Goal: Information Seeking & Learning: Learn about a topic

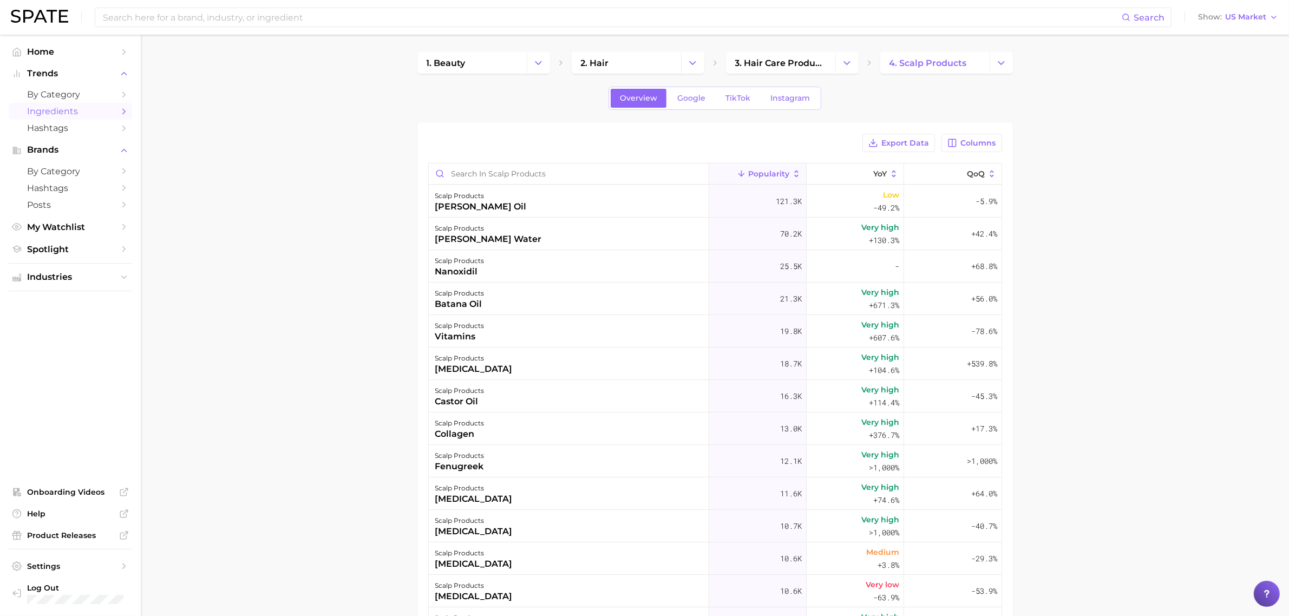
click at [479, 1] on div "Search Show US Market" at bounding box center [644, 17] width 1267 height 35
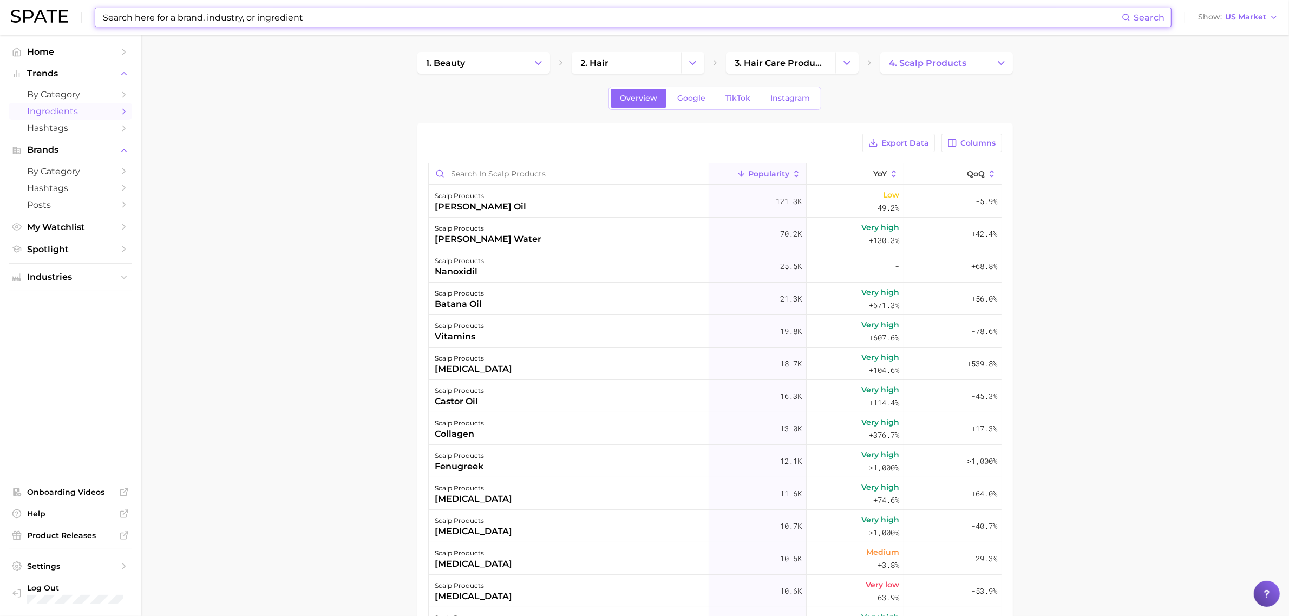
click at [478, 20] on input at bounding box center [612, 17] width 1020 height 18
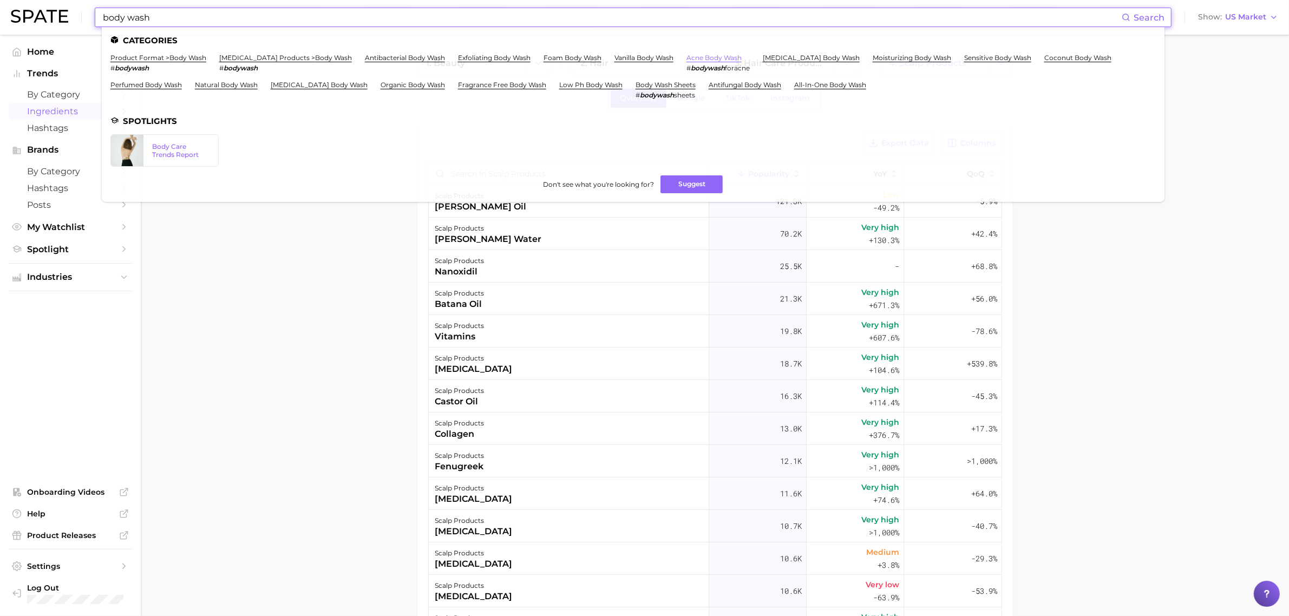
type input "body wash"
click at [710, 55] on link "acne body wash" at bounding box center [713, 58] width 55 height 8
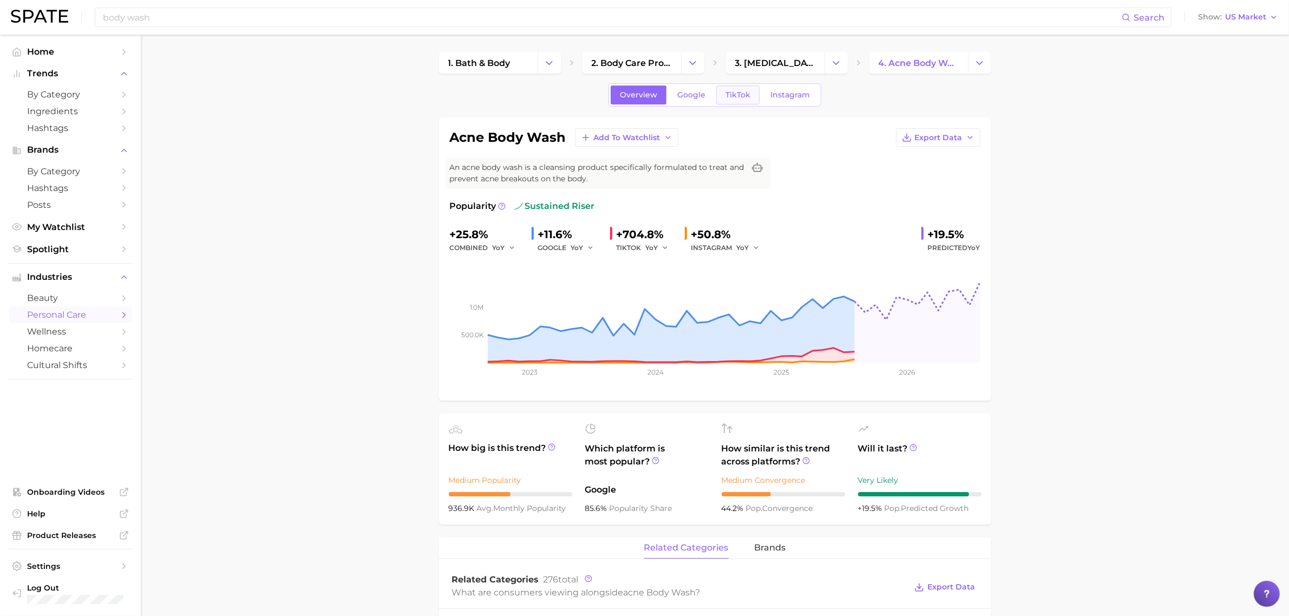
click at [719, 91] on link "TikTok" at bounding box center [737, 95] width 43 height 19
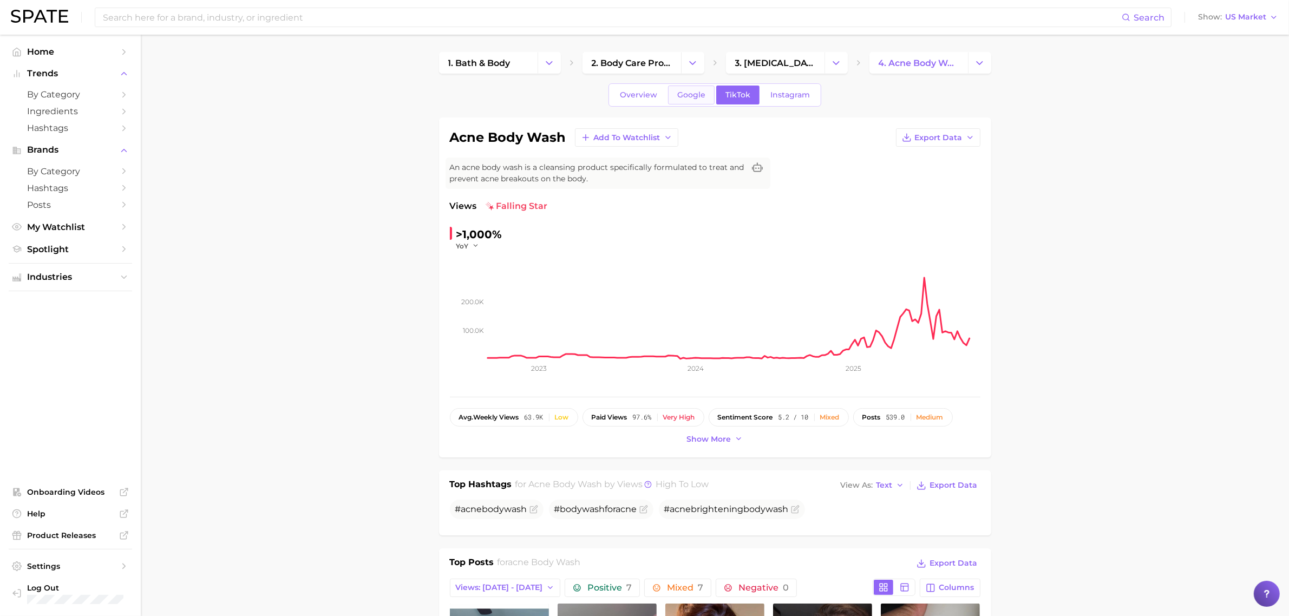
click at [691, 96] on span "Google" at bounding box center [691, 94] width 28 height 9
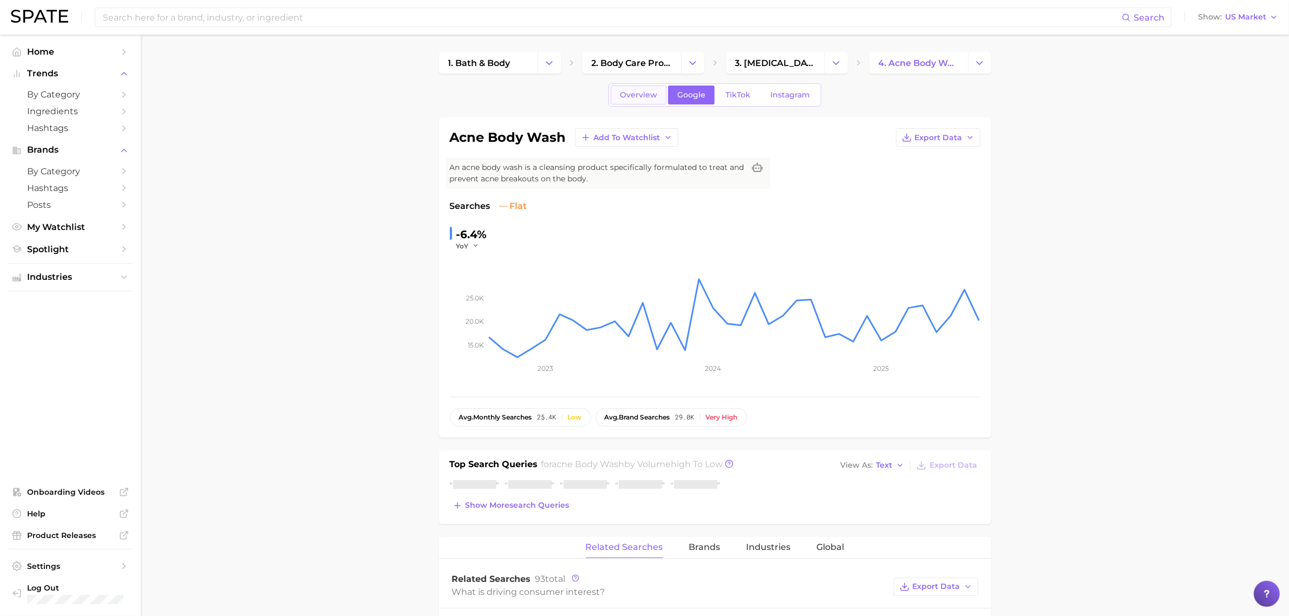
click at [641, 100] on link "Overview" at bounding box center [639, 95] width 56 height 19
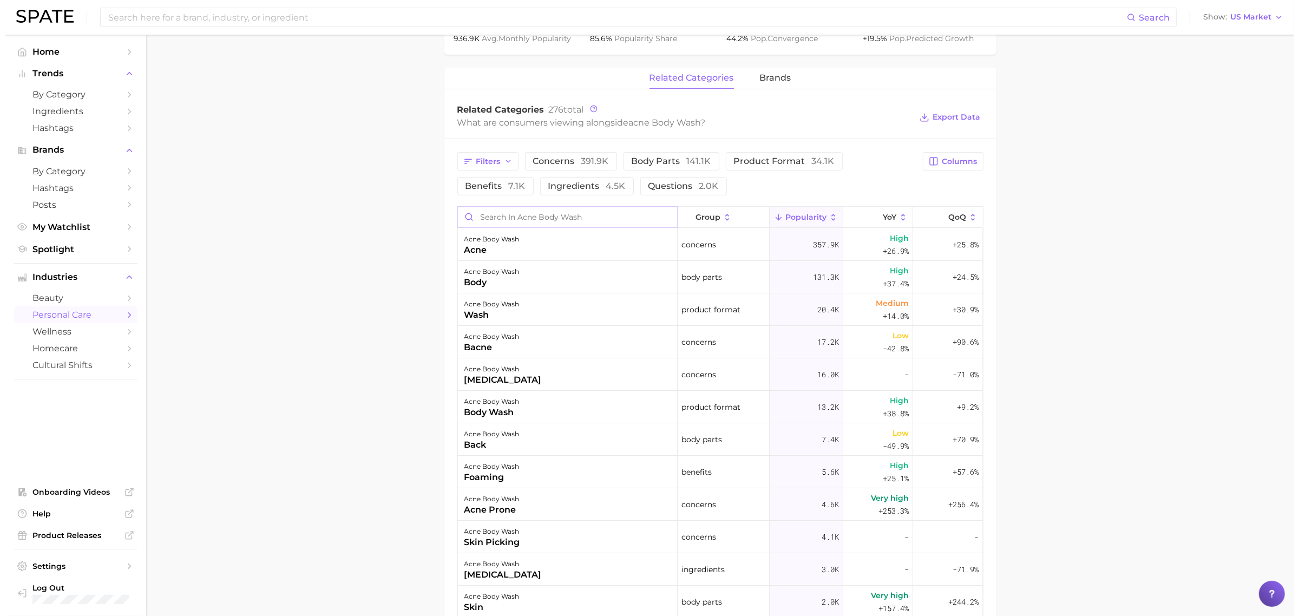
scroll to position [474, 0]
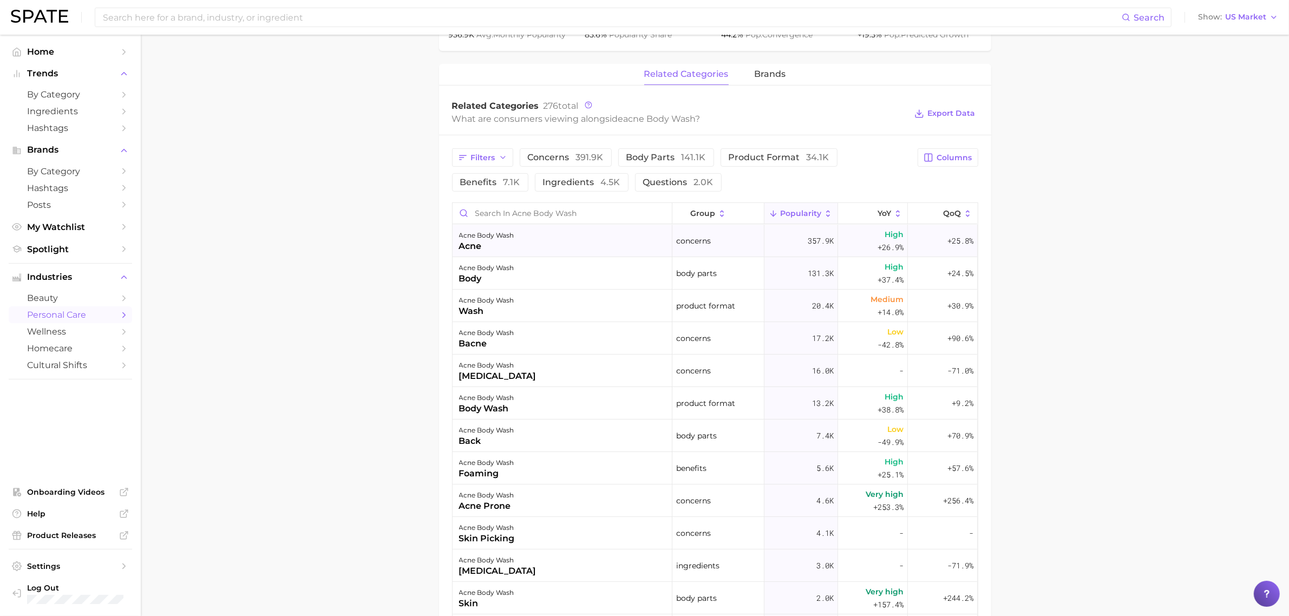
click at [494, 244] on div "acne" at bounding box center [486, 246] width 55 height 13
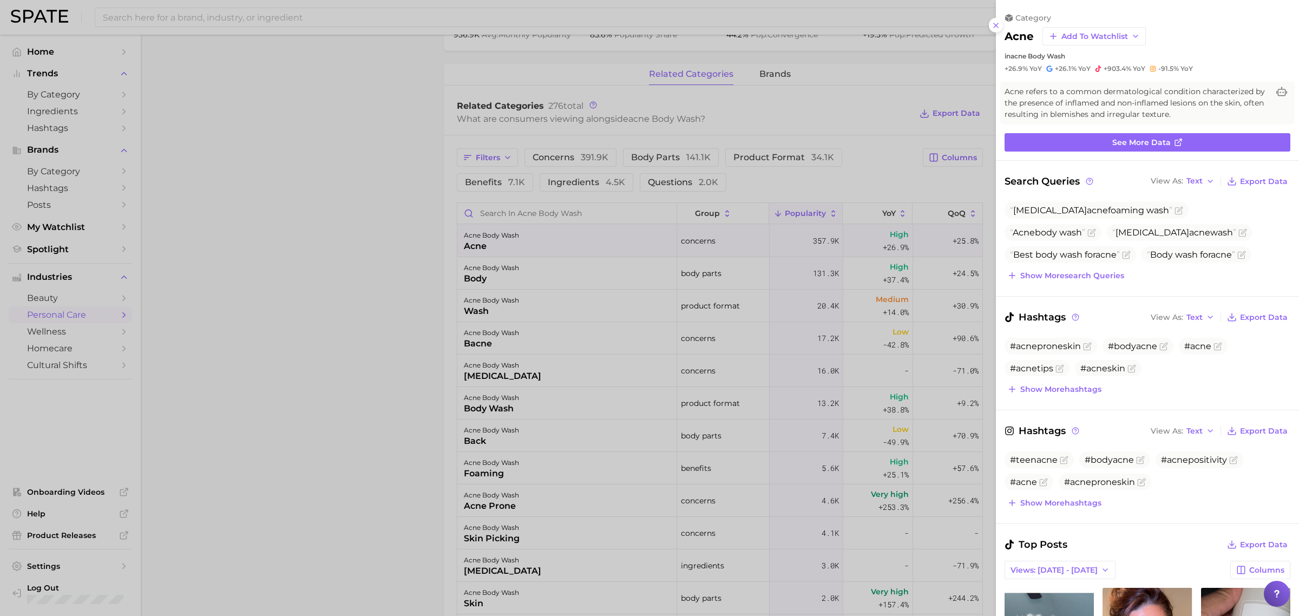
scroll to position [0, 0]
click at [1064, 136] on link "See more data" at bounding box center [1148, 142] width 286 height 18
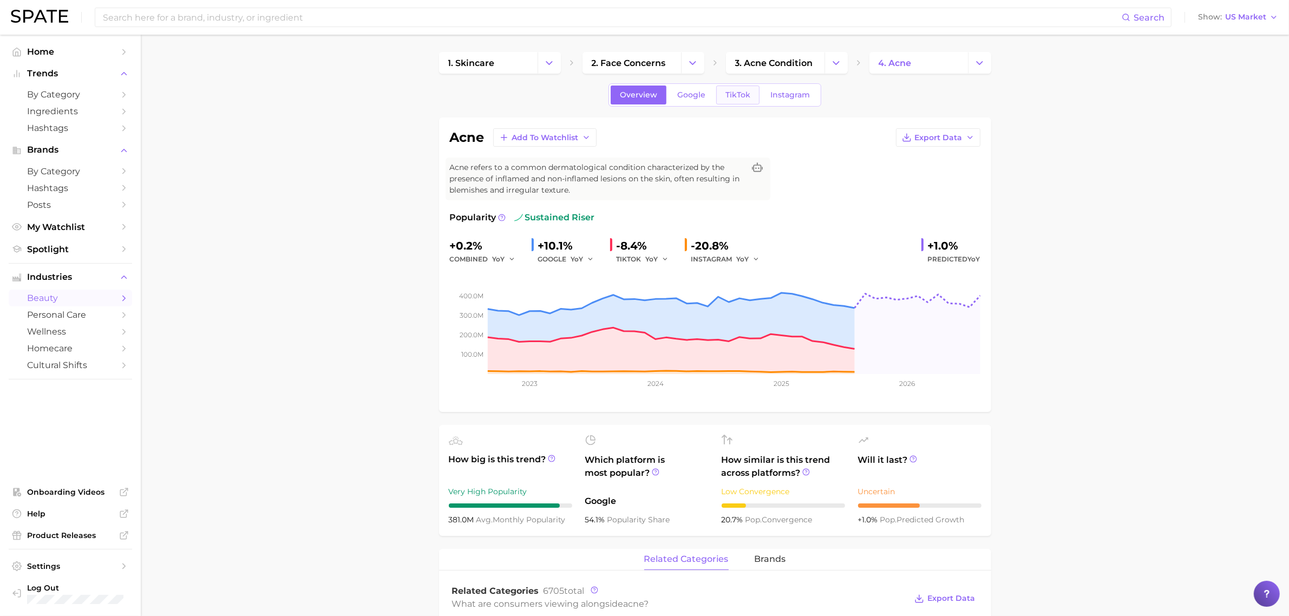
click at [741, 96] on span "TikTok" at bounding box center [737, 94] width 25 height 9
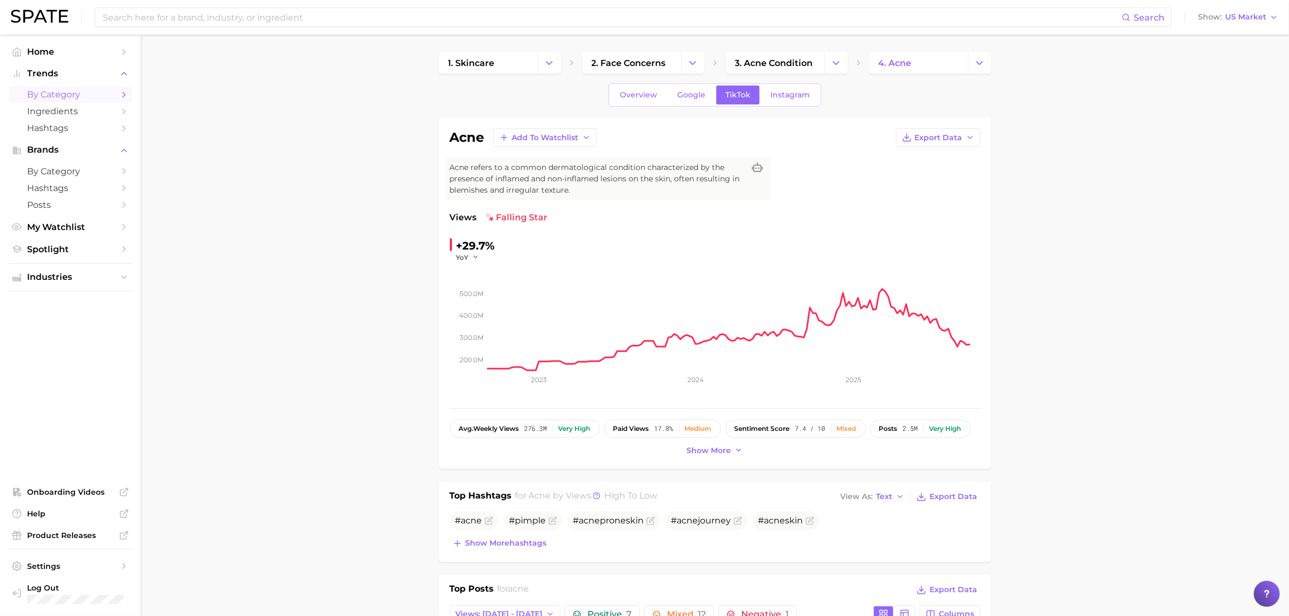
click at [70, 96] on span "by Category" at bounding box center [70, 94] width 87 height 10
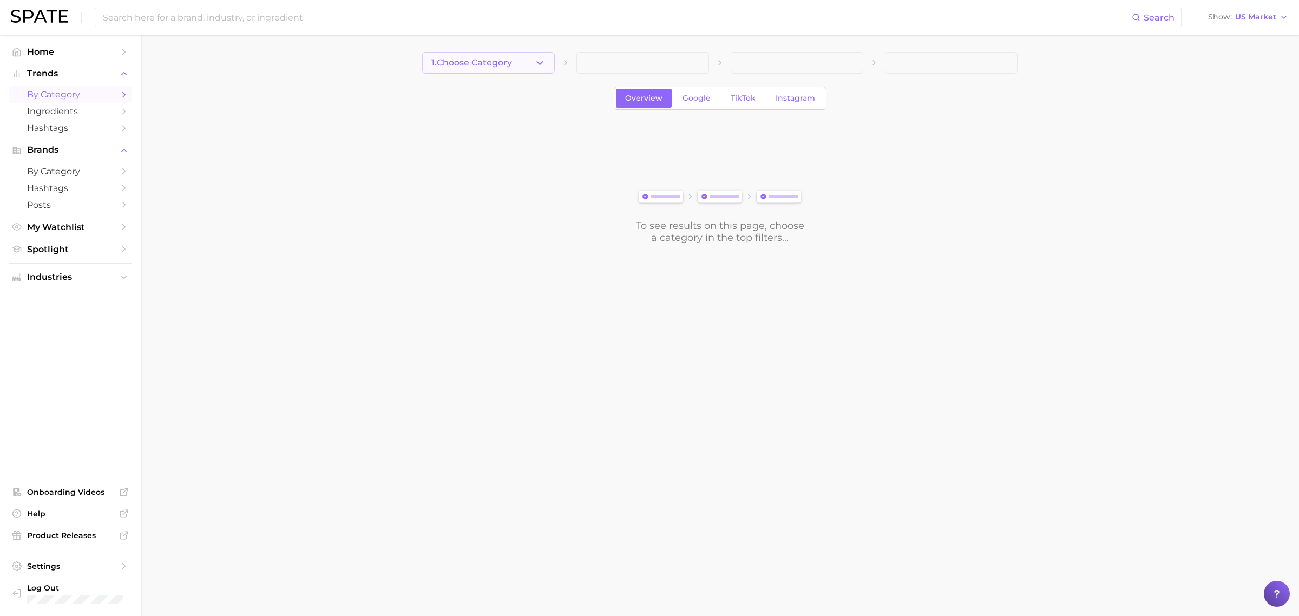
click at [494, 61] on span "1. Choose Category" at bounding box center [471, 63] width 81 height 10
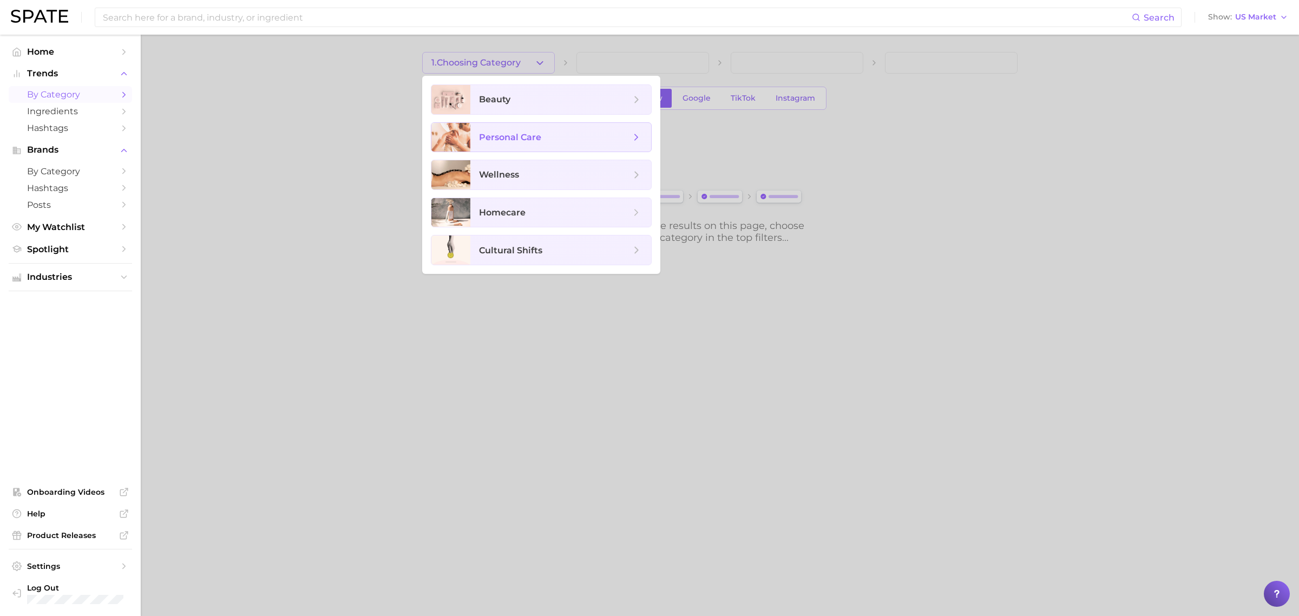
click at [494, 142] on span "personal care" at bounding box center [555, 138] width 152 height 12
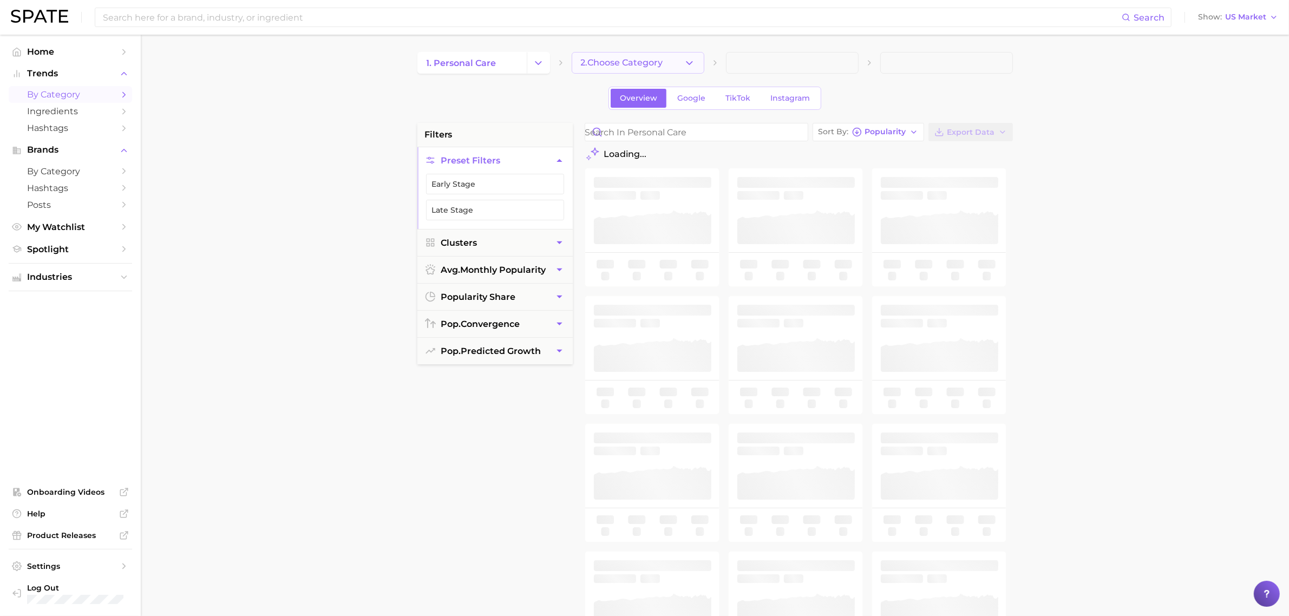
click at [612, 71] on button "2. Choose Category" at bounding box center [638, 63] width 133 height 22
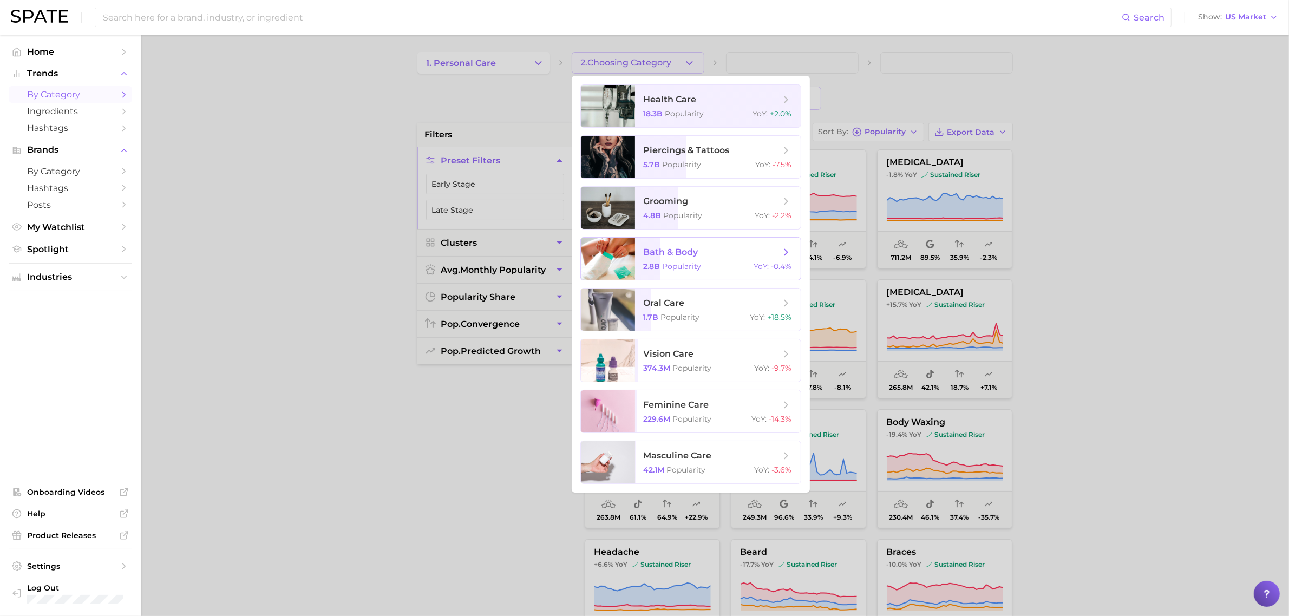
click at [678, 250] on span "bath & body" at bounding box center [671, 252] width 55 height 10
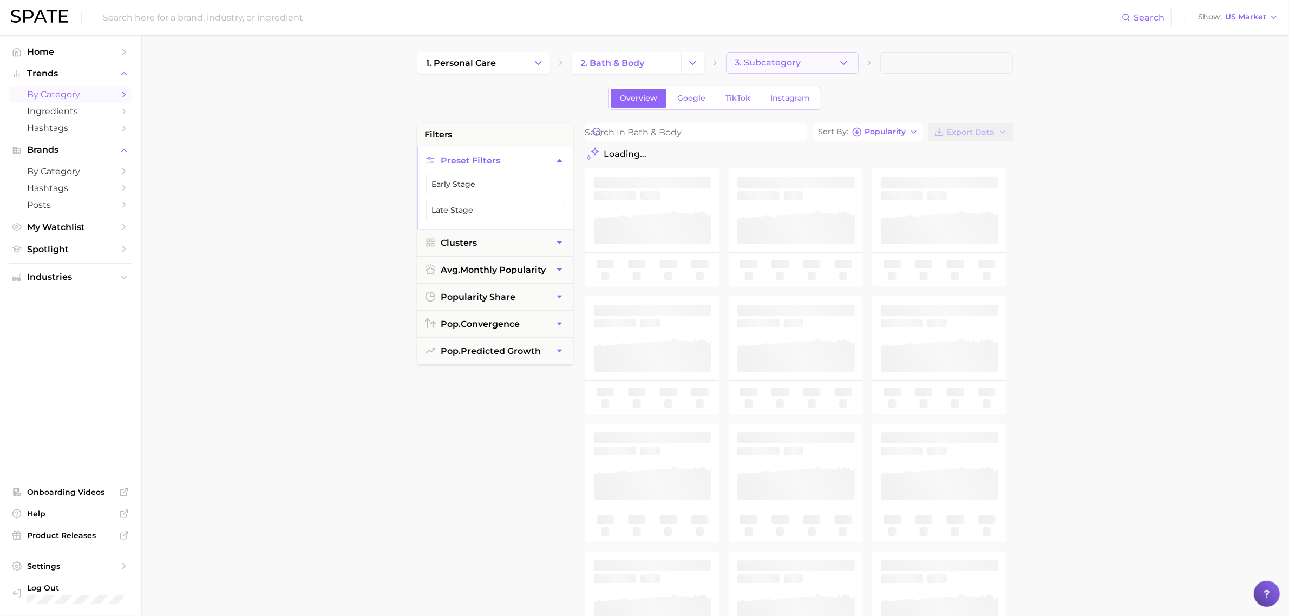
click at [809, 63] on button "3. Subcategory" at bounding box center [792, 63] width 133 height 22
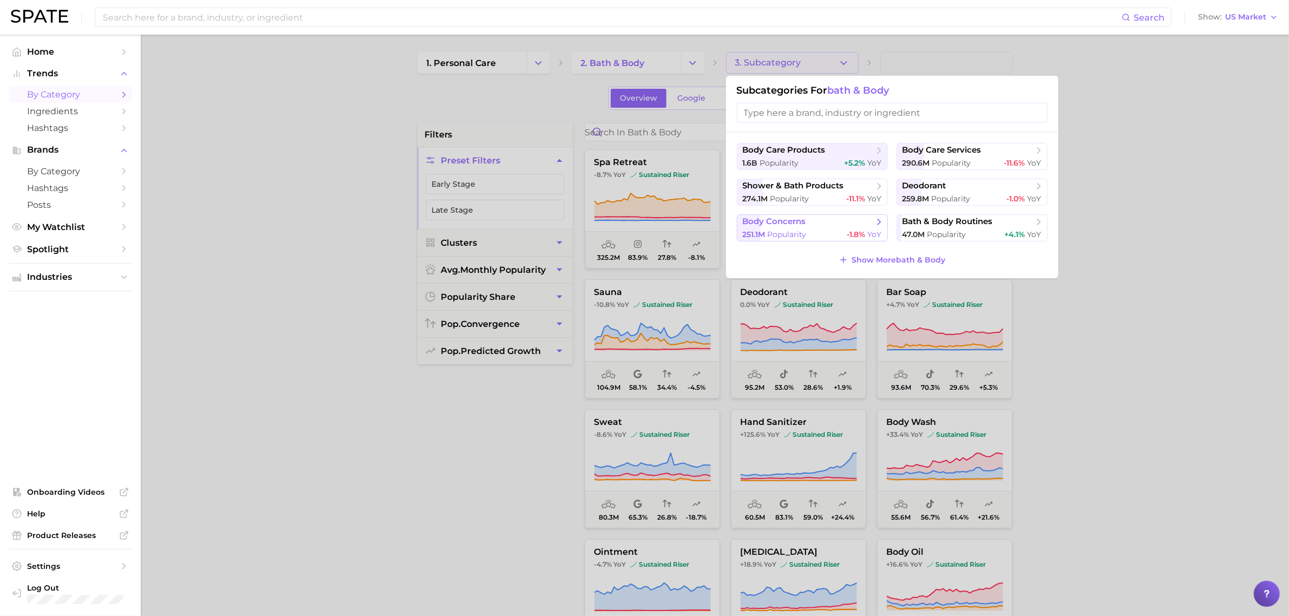
click at [796, 225] on span "body concerns" at bounding box center [774, 221] width 63 height 10
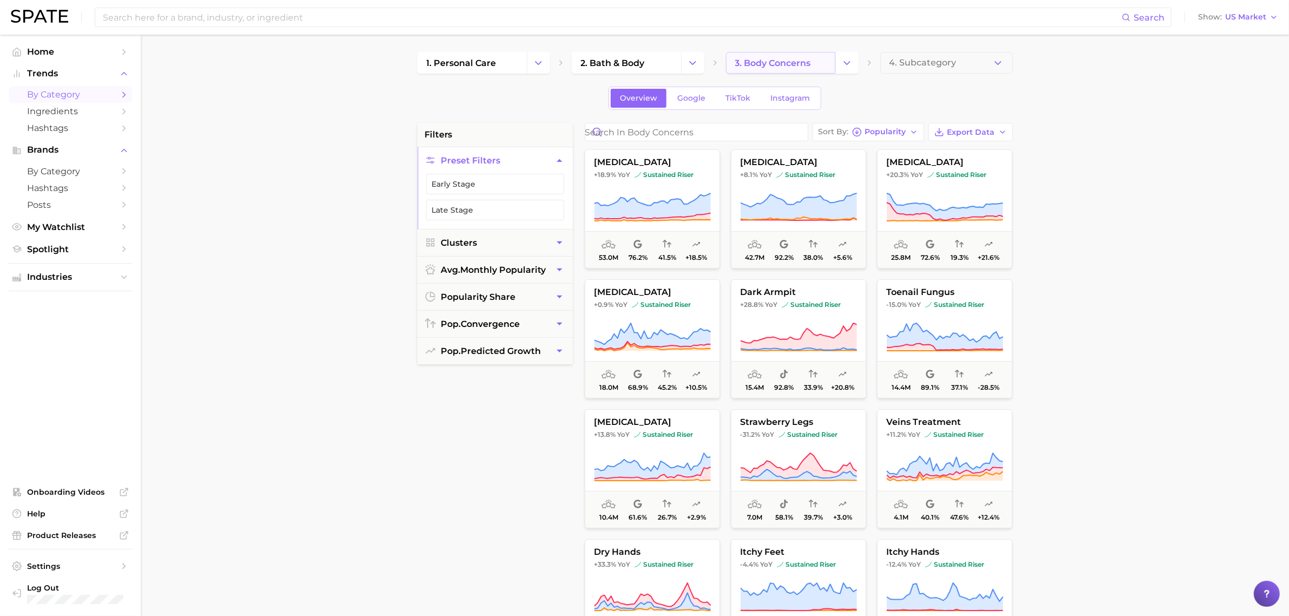
click at [800, 58] on span "3. body concerns" at bounding box center [773, 63] width 76 height 10
click at [842, 61] on icon "Change Category" at bounding box center [846, 62] width 11 height 11
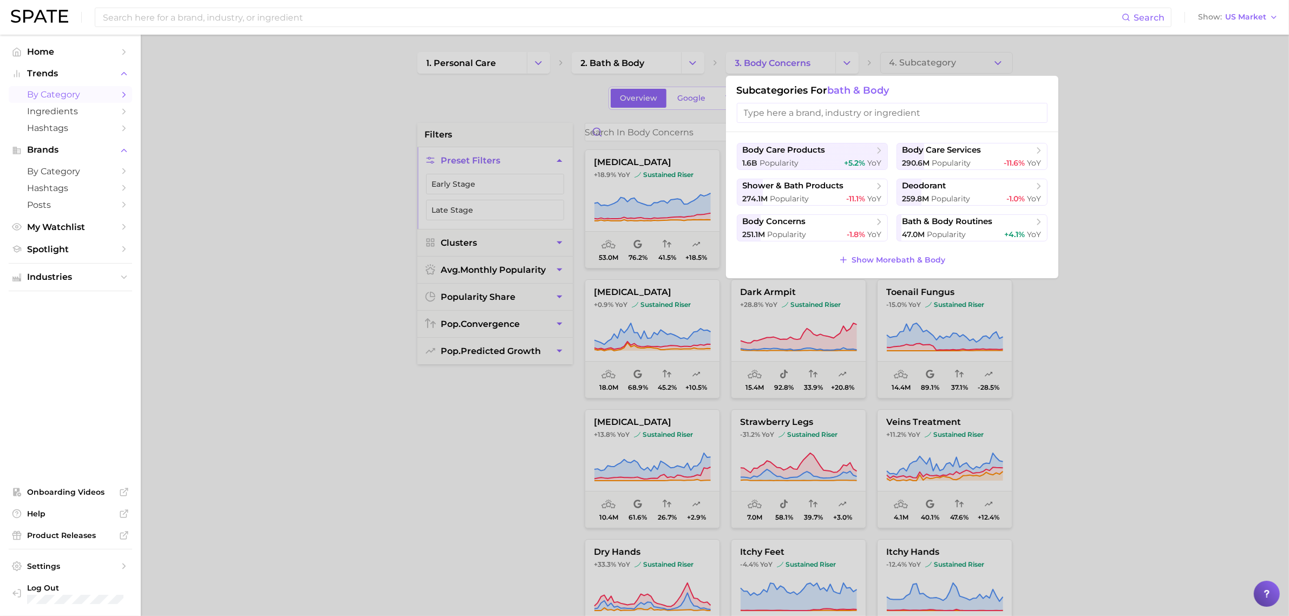
click at [957, 60] on div at bounding box center [644, 308] width 1289 height 616
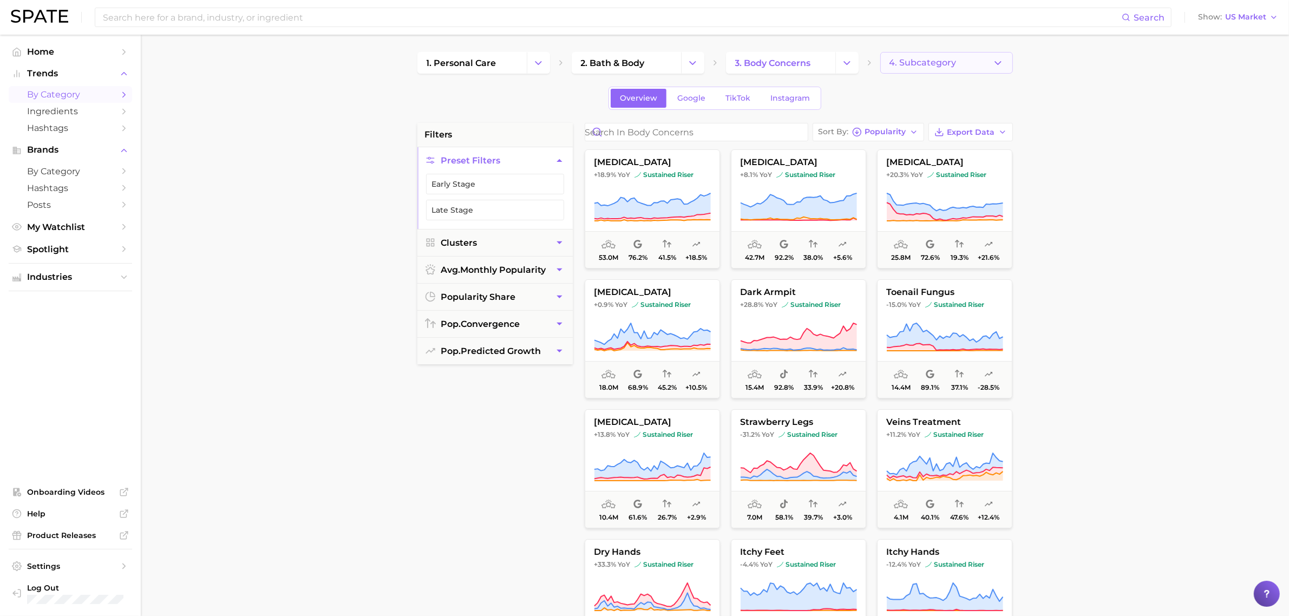
click at [995, 58] on icon "button" at bounding box center [997, 62] width 11 height 11
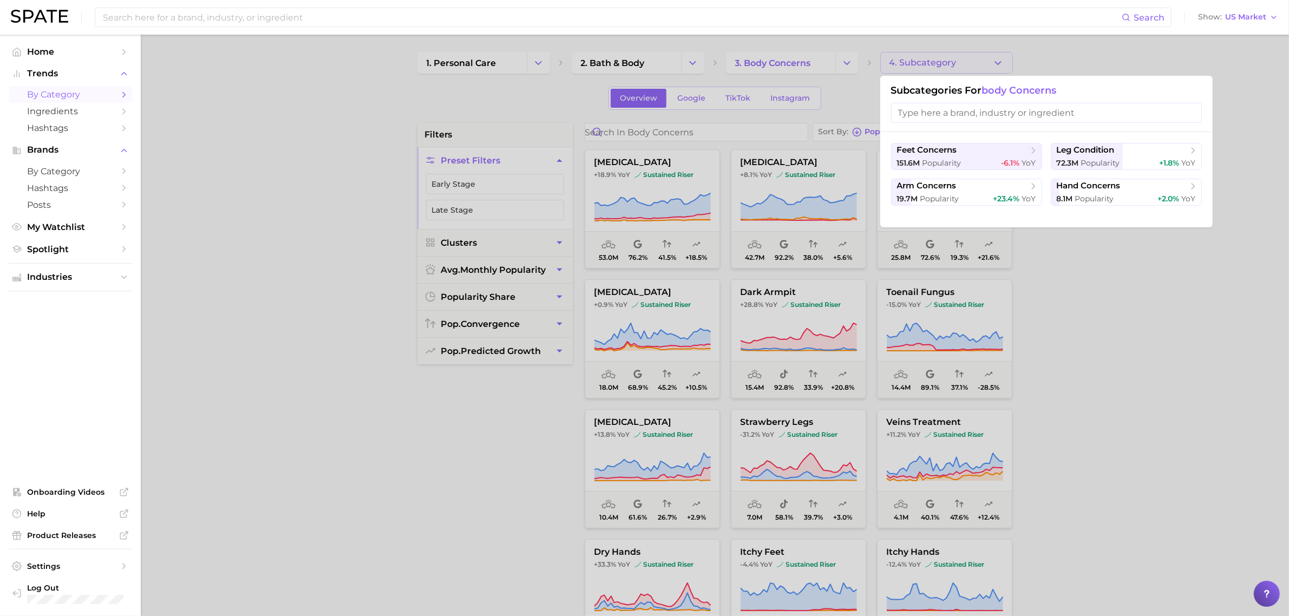
click at [838, 61] on div at bounding box center [644, 308] width 1289 height 616
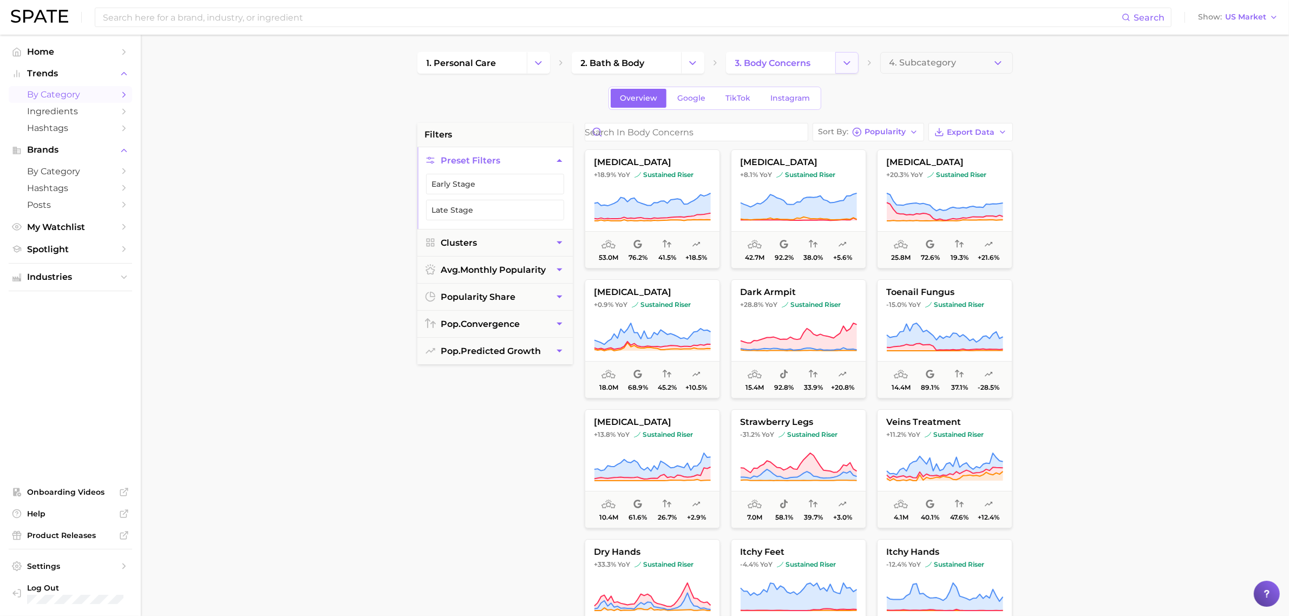
click at [849, 58] on icon "Change Category" at bounding box center [846, 62] width 11 height 11
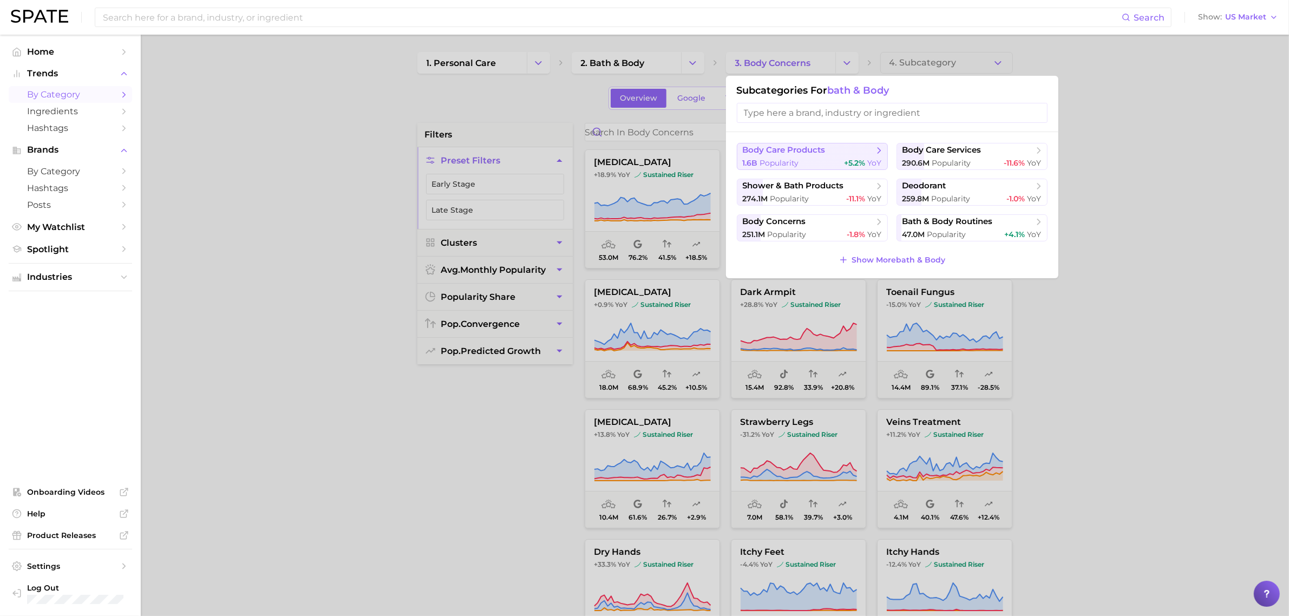
click at [817, 152] on span "body care products" at bounding box center [784, 150] width 83 height 10
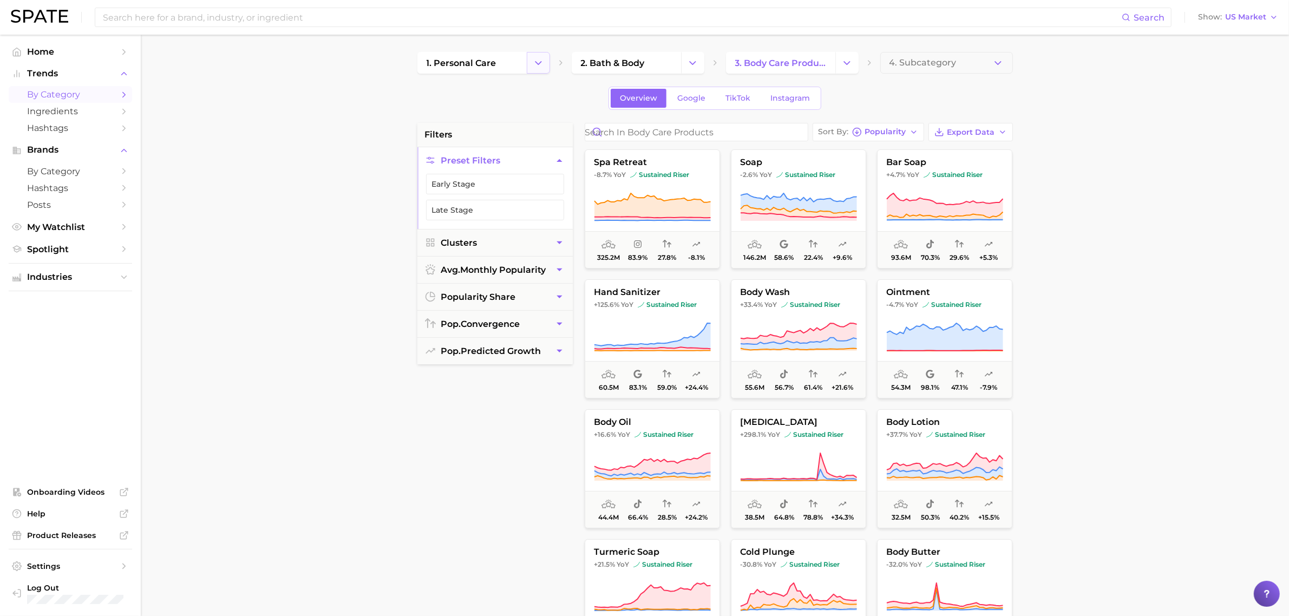
click at [542, 64] on icon "Change Category" at bounding box center [538, 62] width 11 height 11
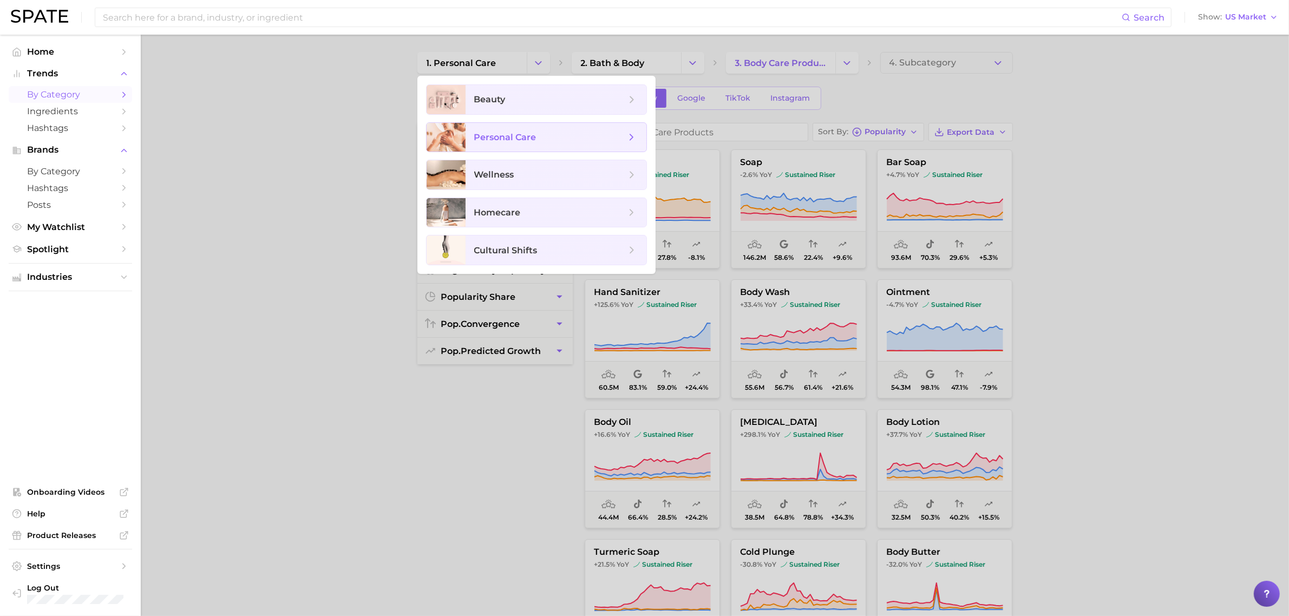
click at [529, 133] on span "personal care" at bounding box center [505, 137] width 62 height 10
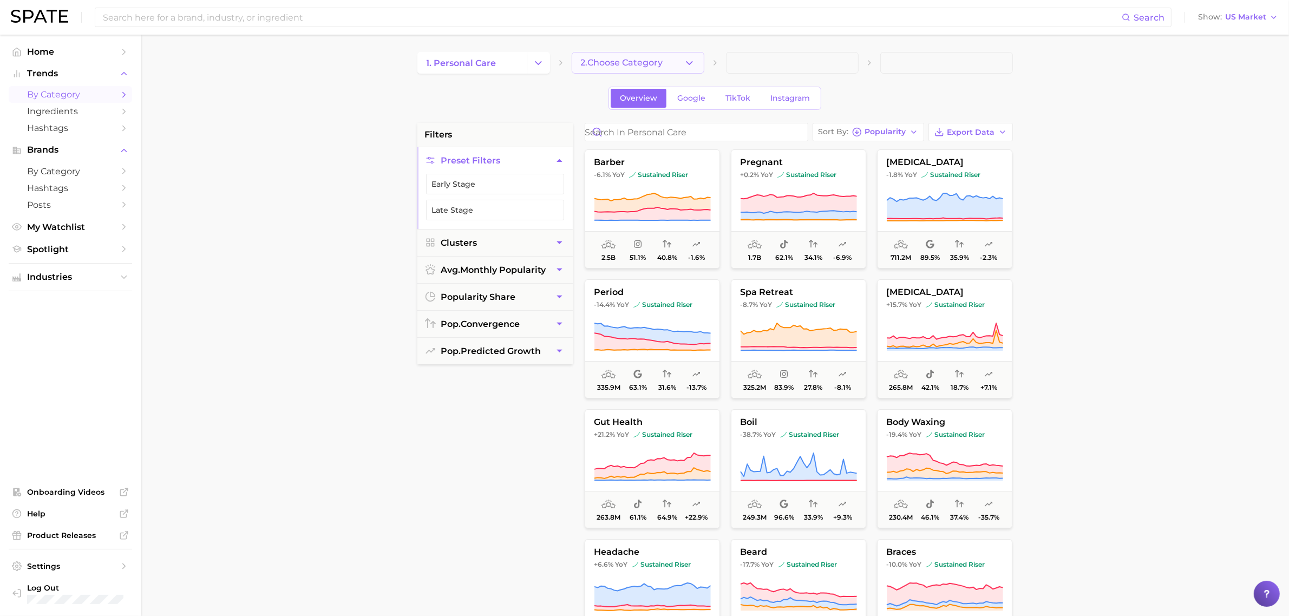
click at [688, 72] on button "2. Choose Category" at bounding box center [638, 63] width 133 height 22
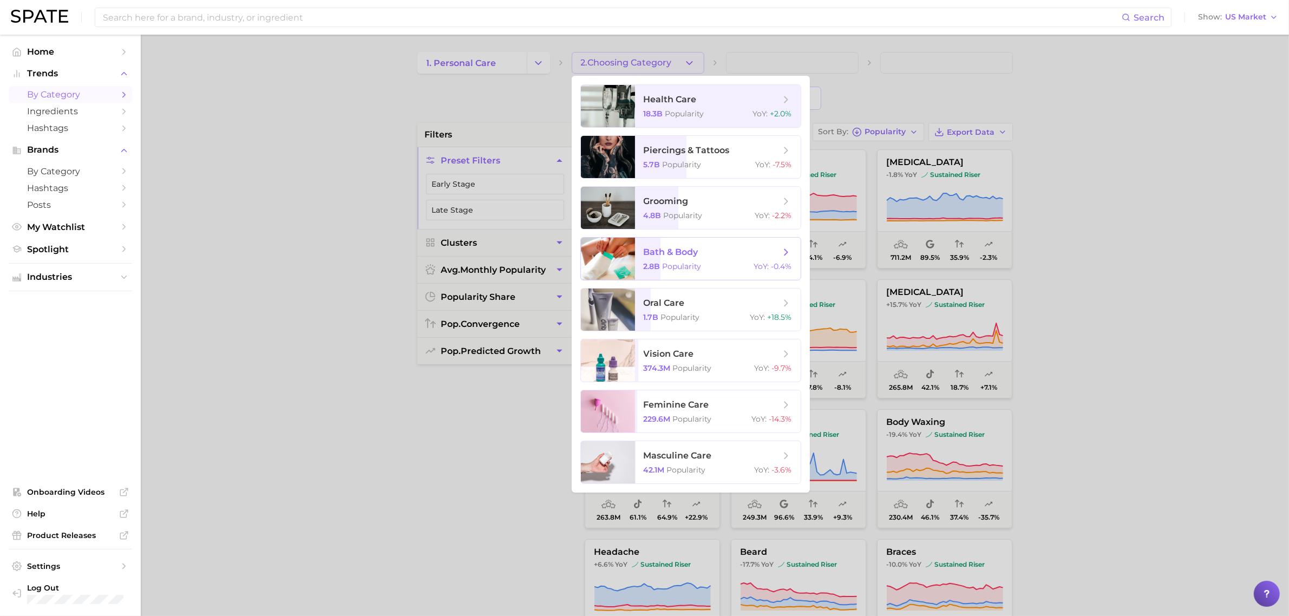
click at [674, 251] on span "bath & body" at bounding box center [671, 252] width 55 height 10
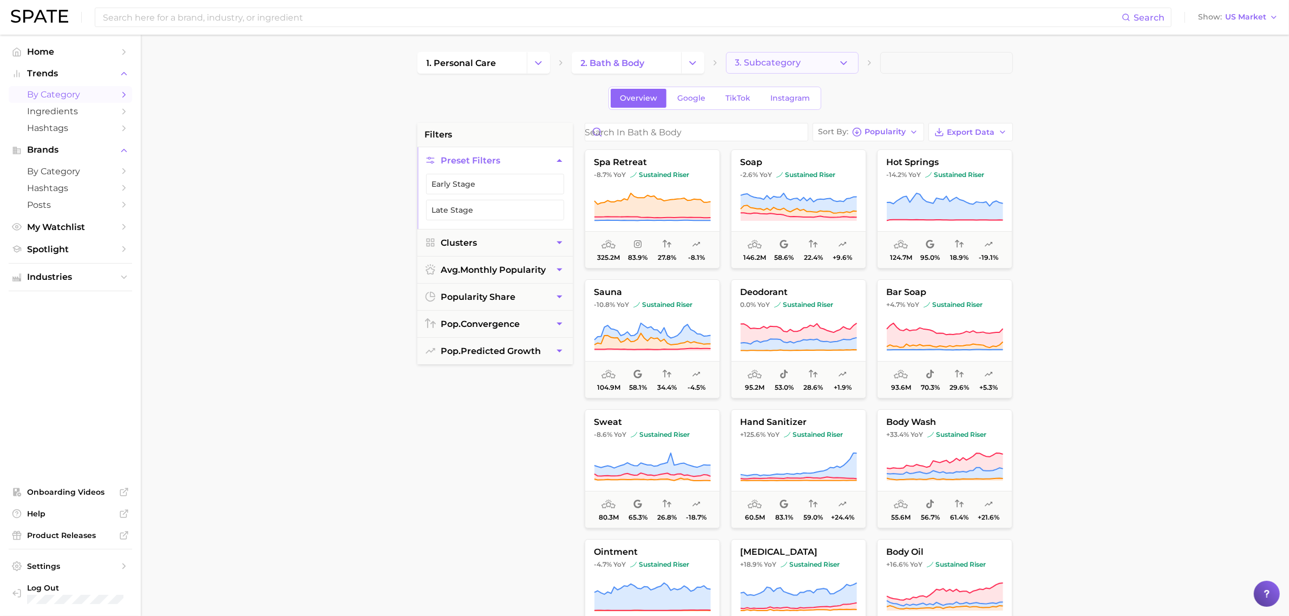
click at [821, 69] on button "3. Subcategory" at bounding box center [792, 63] width 133 height 22
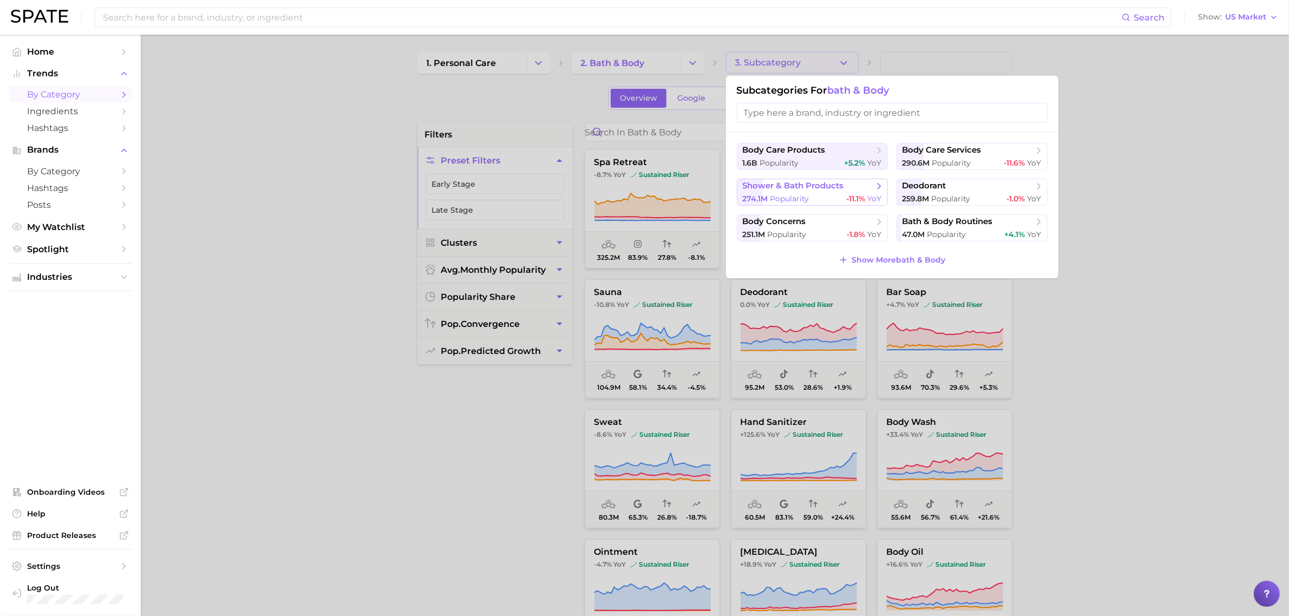
click at [802, 190] on span "shower & bath products" at bounding box center [793, 186] width 101 height 10
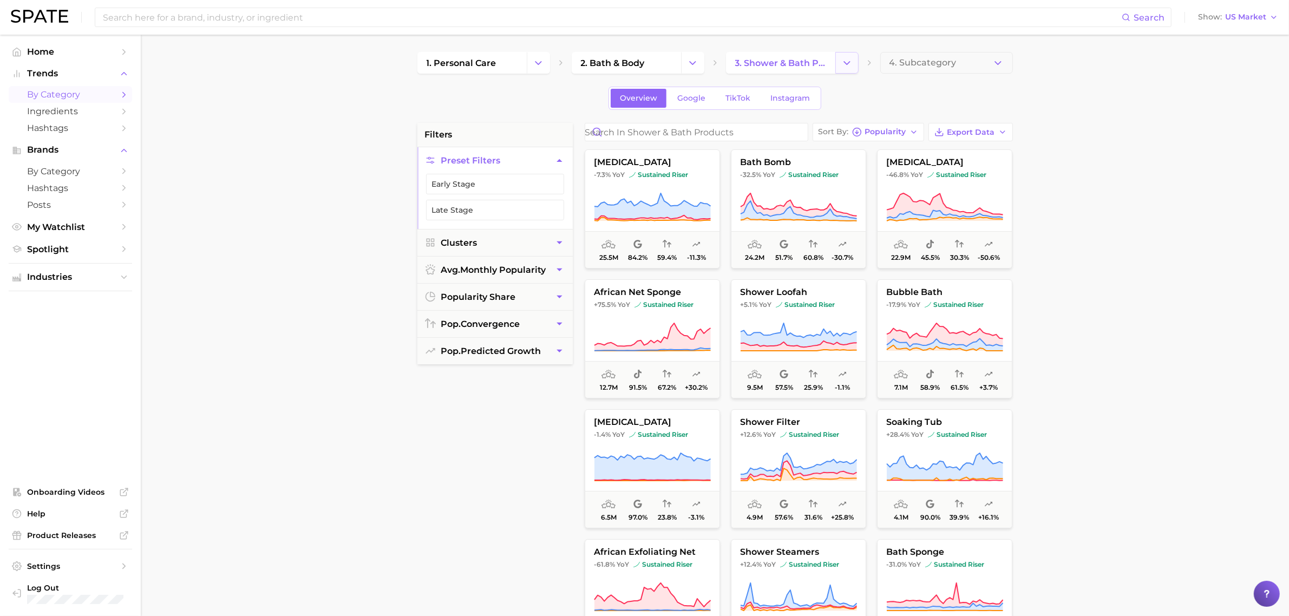
click at [848, 58] on icon "Change Category" at bounding box center [846, 62] width 11 height 11
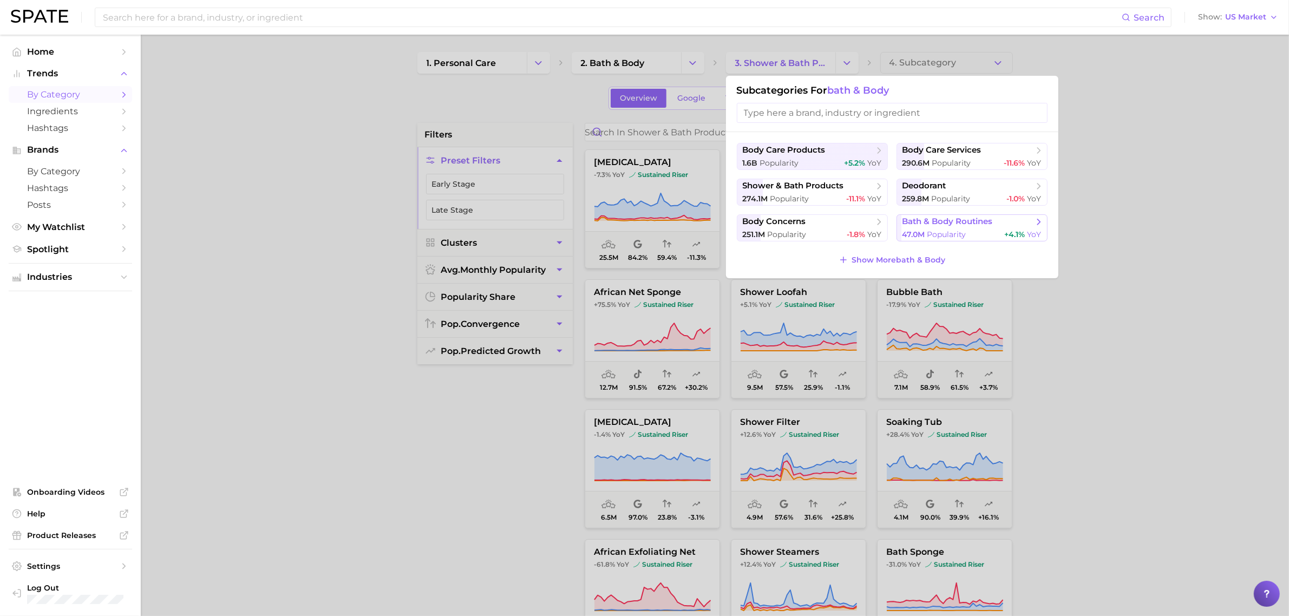
click at [964, 224] on span "bath & body routines" at bounding box center [947, 221] width 90 height 10
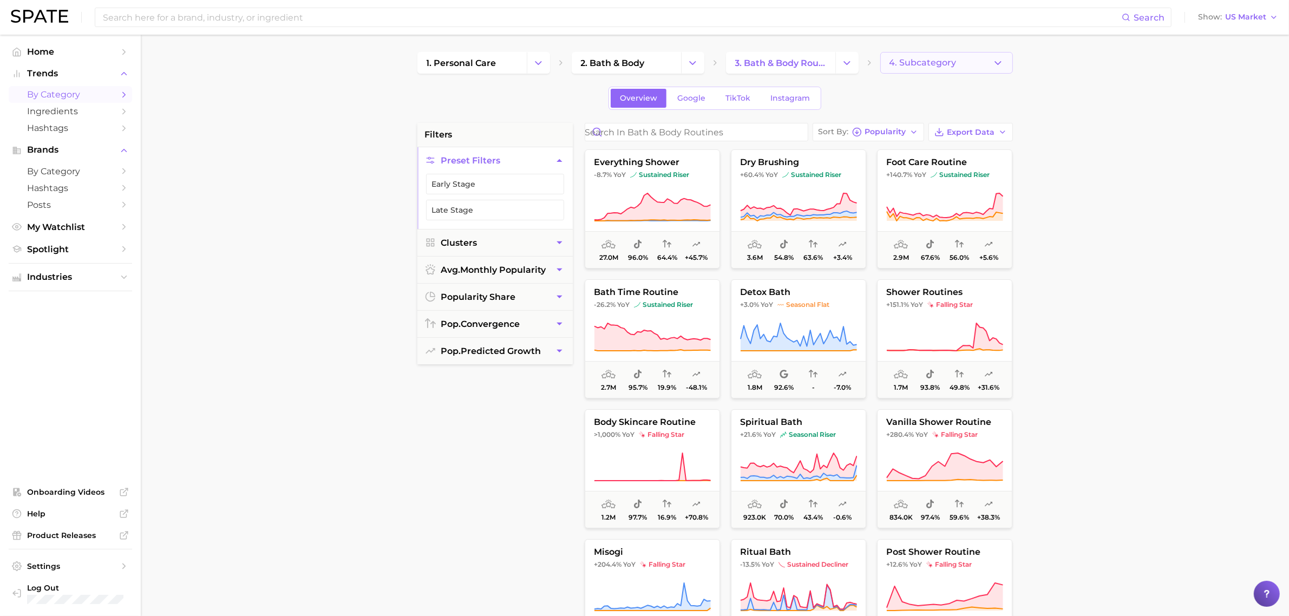
click at [927, 56] on button "4. Subcategory" at bounding box center [946, 63] width 133 height 22
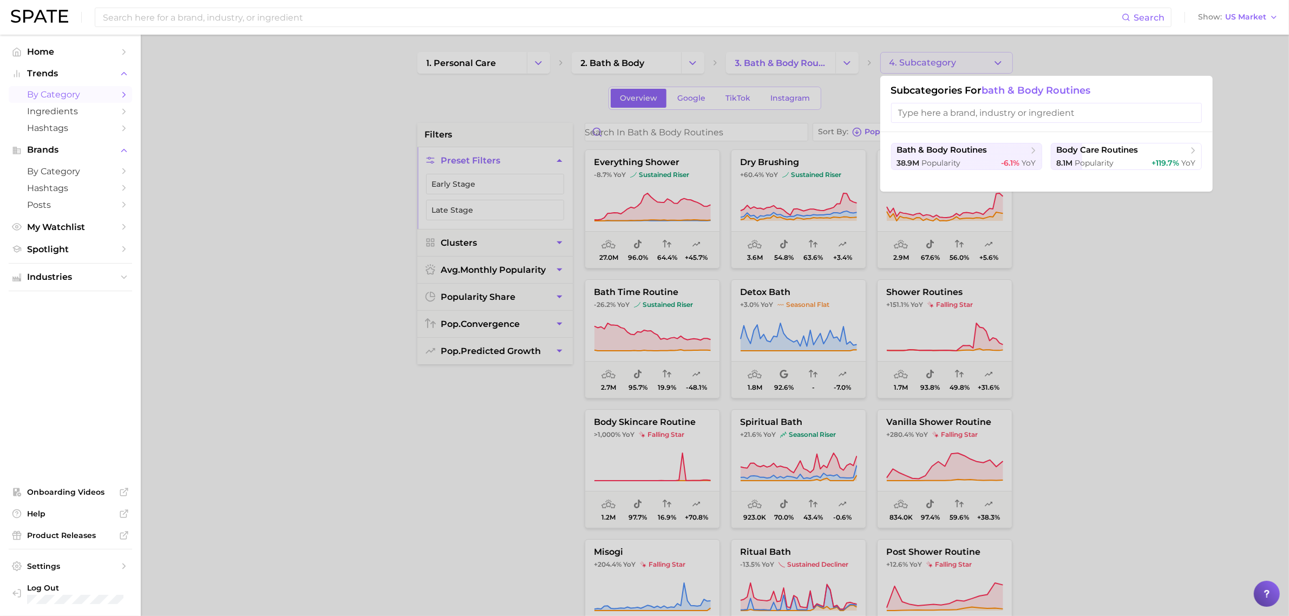
click at [832, 61] on div at bounding box center [644, 308] width 1289 height 616
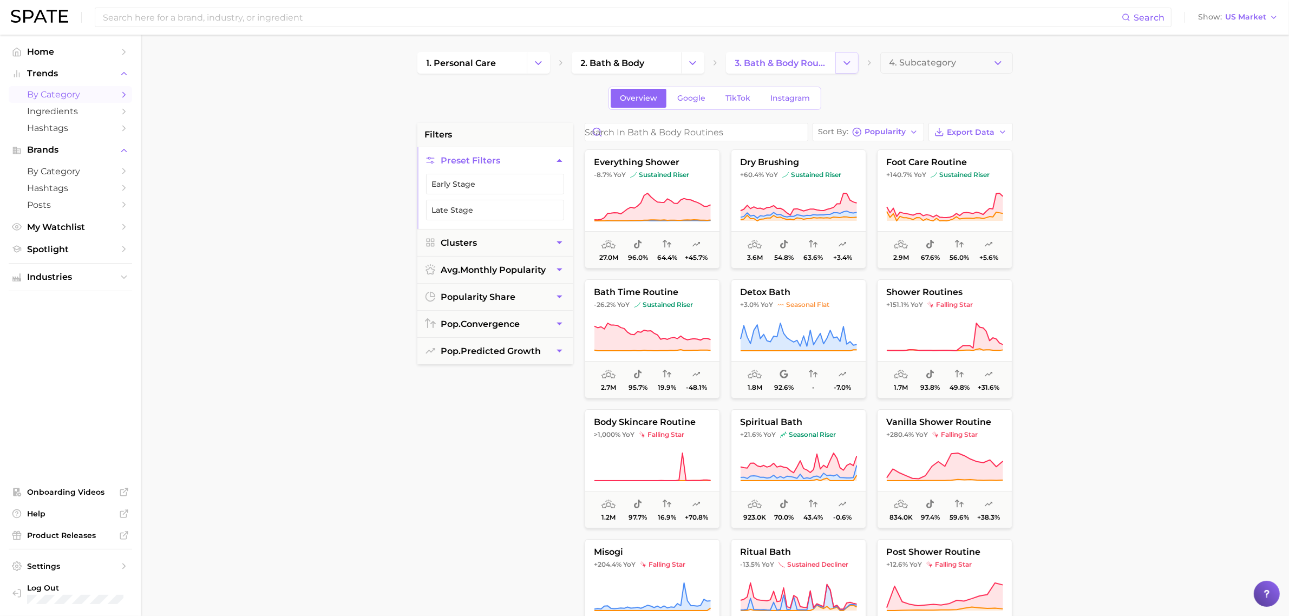
click at [844, 61] on polyline "Change Category" at bounding box center [847, 62] width 6 height 3
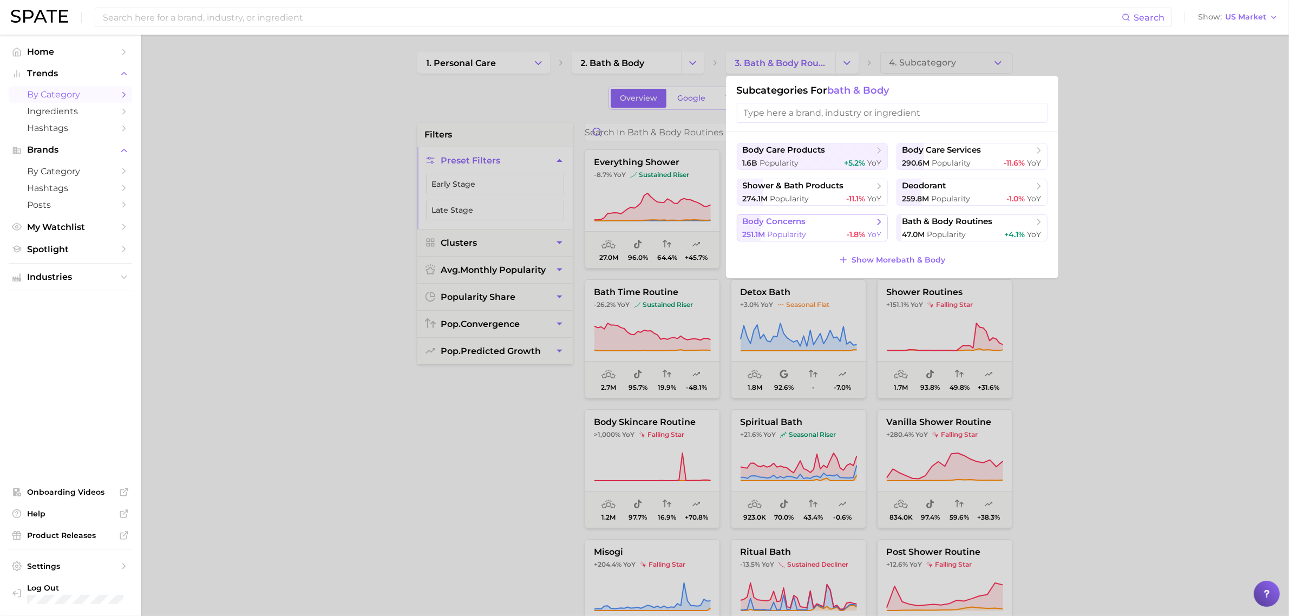
click at [818, 223] on span "body concerns" at bounding box center [809, 221] width 132 height 11
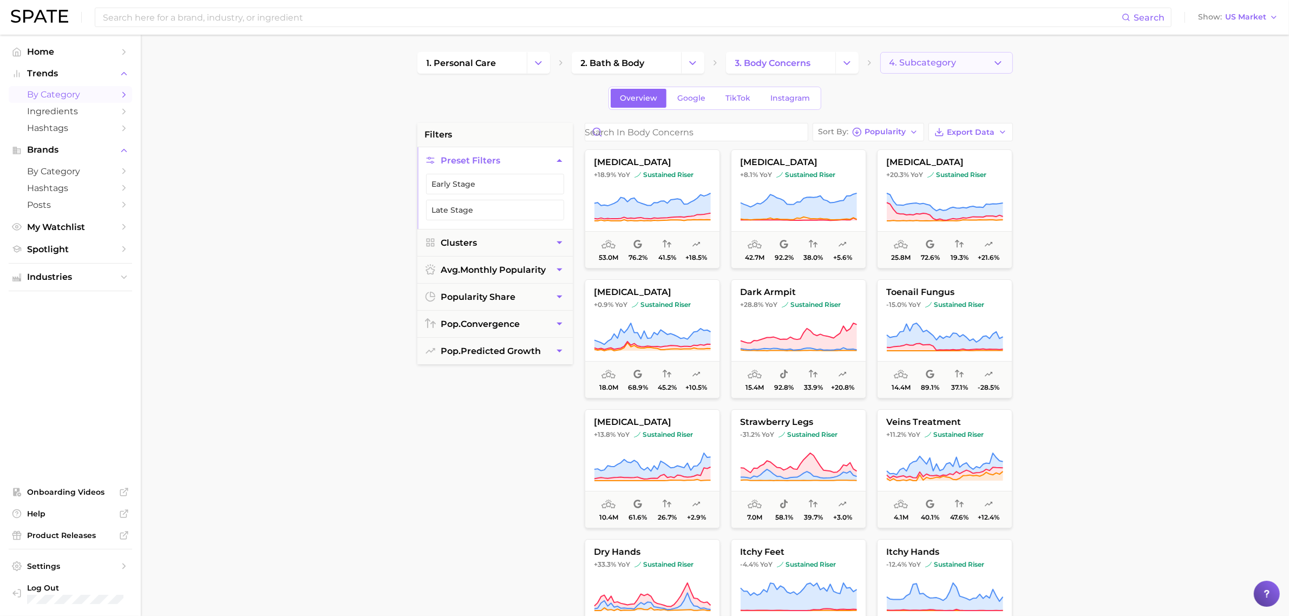
click at [951, 57] on button "4. Subcategory" at bounding box center [946, 63] width 133 height 22
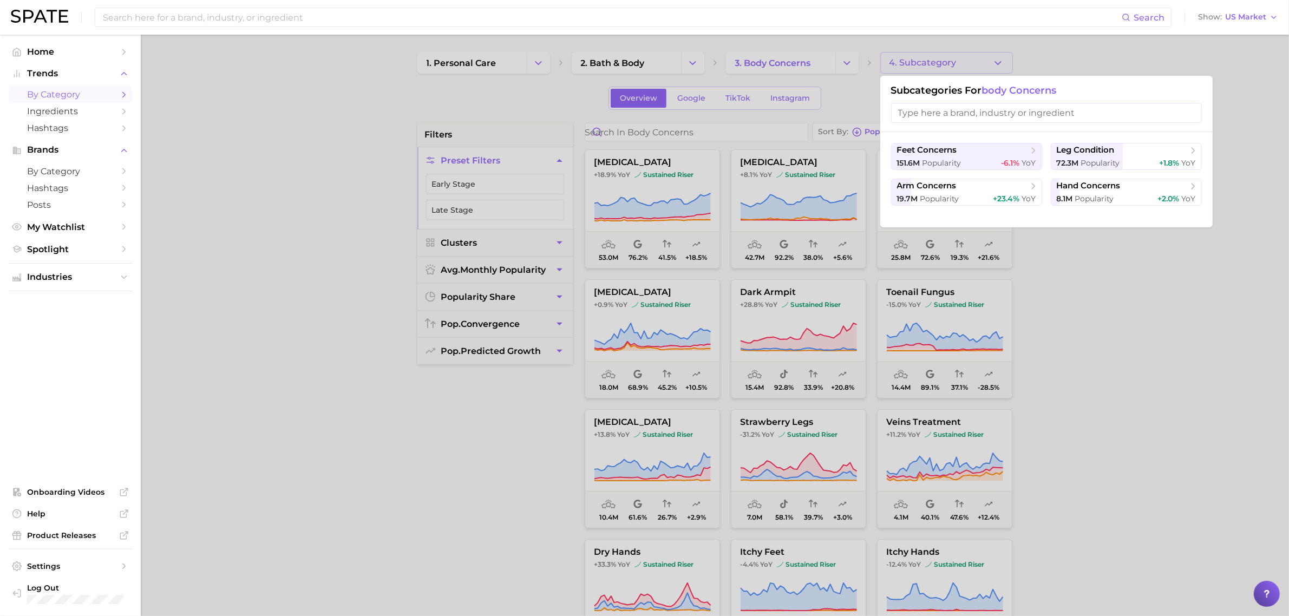
click at [961, 114] on input "search" at bounding box center [1046, 113] width 311 height 20
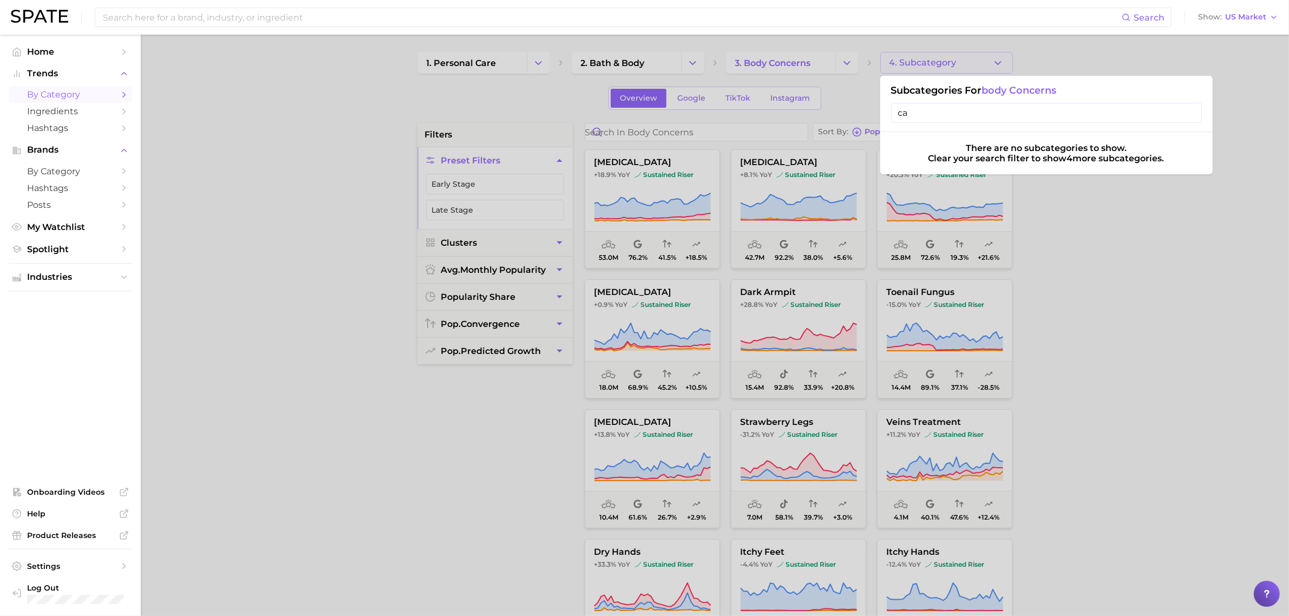
type input "c"
type input "acne"
drag, startPoint x: 959, startPoint y: 109, endPoint x: 876, endPoint y: 114, distance: 83.0
click at [880, 74] on div "4. Subcategory Subcategories for body concerns acne There are no subcategories …" at bounding box center [946, 63] width 133 height 22
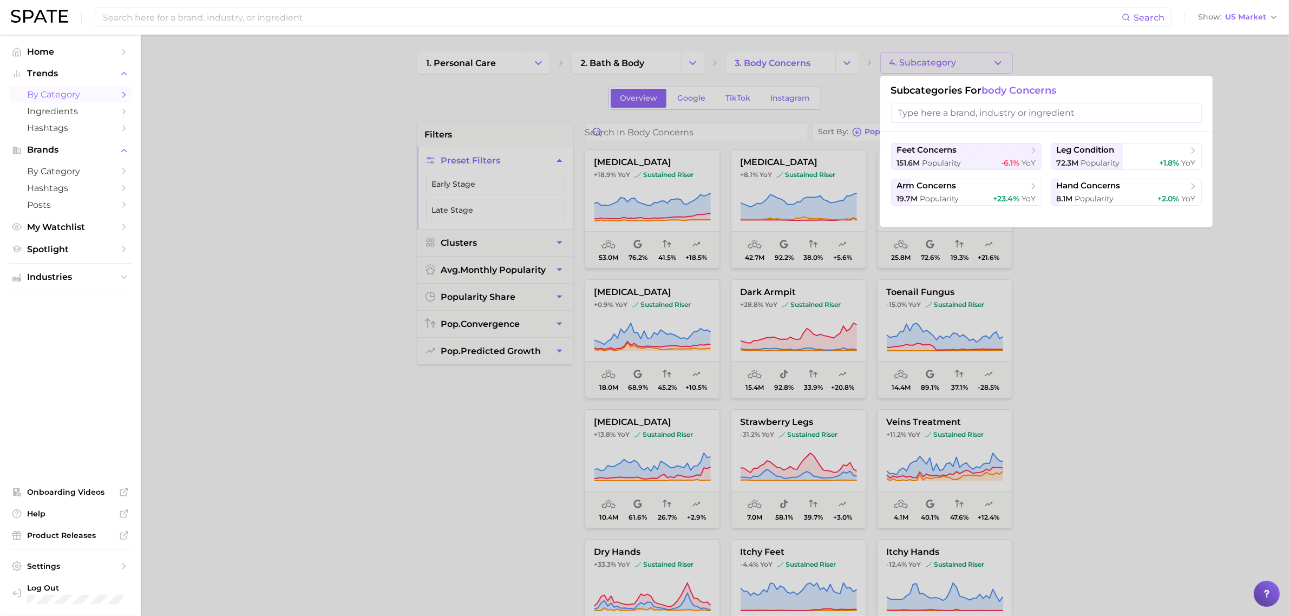
click at [1218, 266] on div at bounding box center [644, 308] width 1289 height 616
